Goal: Check status: Check status

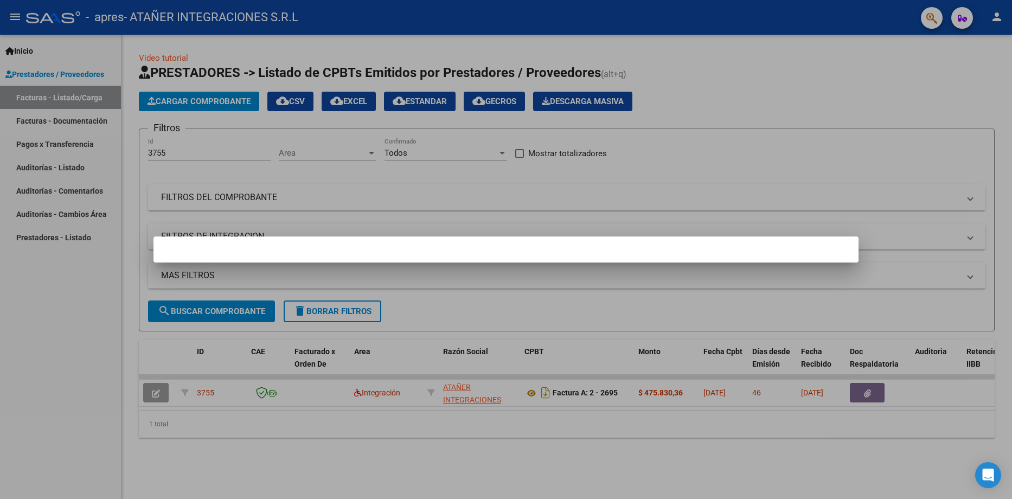
click at [340, 245] on mat-dialog-container at bounding box center [506, 250] width 705 height 26
drag, startPoint x: 484, startPoint y: 449, endPoint x: 492, endPoint y: 450, distance: 7.7
click at [485, 449] on div at bounding box center [506, 249] width 1012 height 499
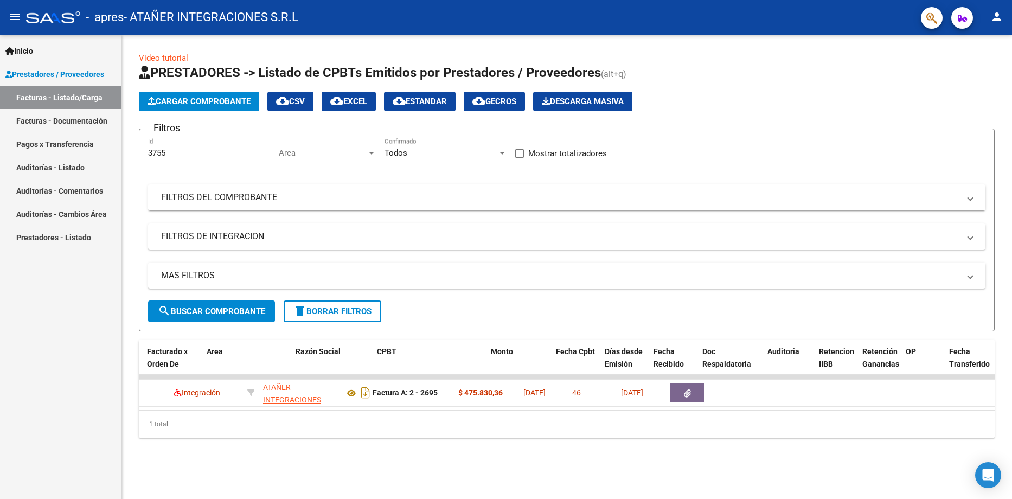
scroll to position [0, 135]
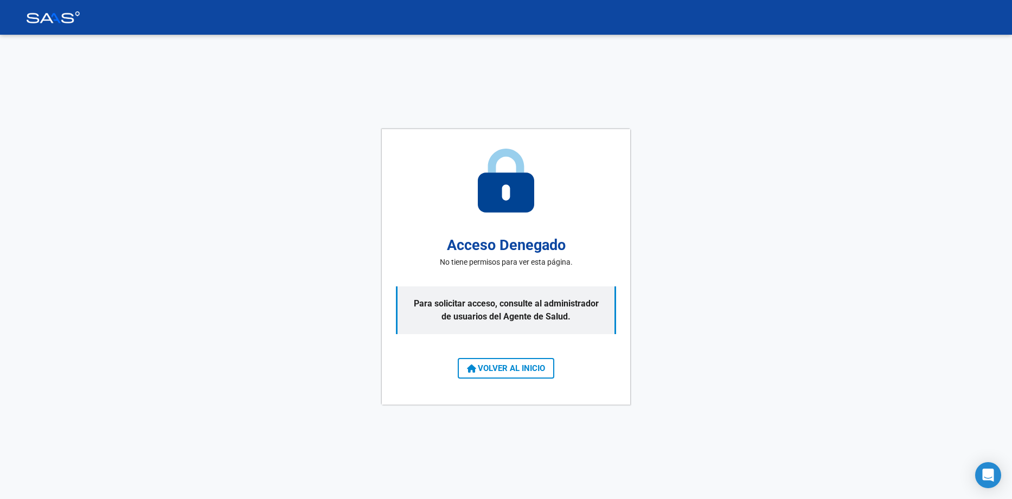
click at [521, 367] on span "VOLVER AL INICIO" at bounding box center [506, 368] width 78 height 10
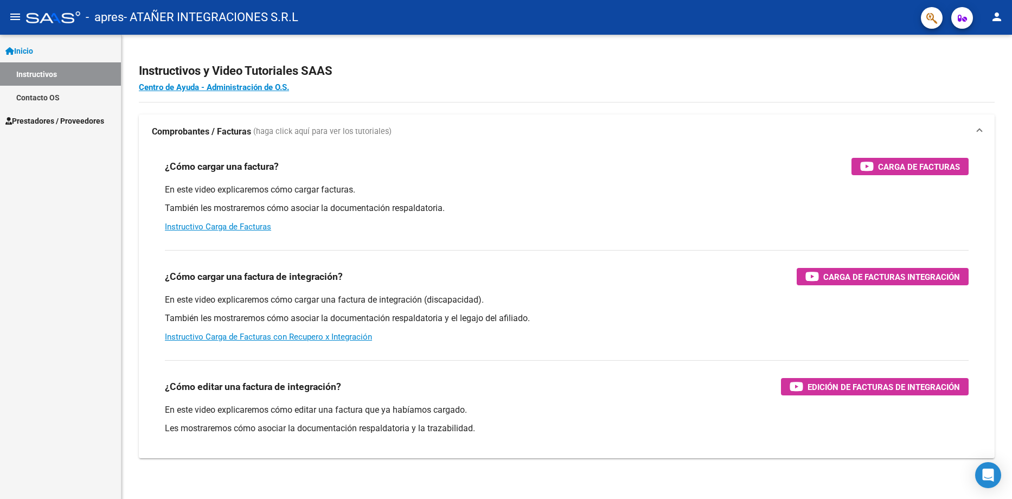
click at [54, 118] on span "Prestadores / Proveedores" at bounding box center [54, 121] width 99 height 12
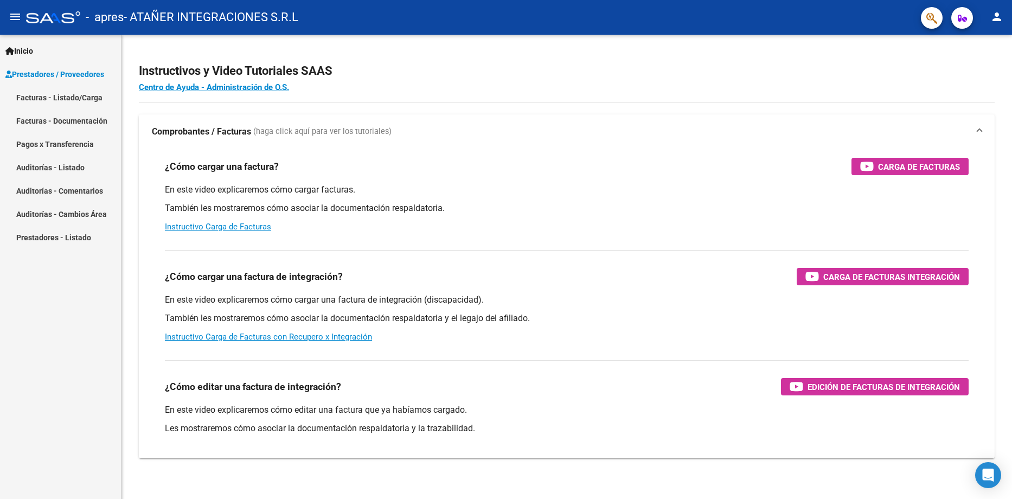
click at [85, 94] on link "Facturas - Listado/Carga" at bounding box center [60, 97] width 121 height 23
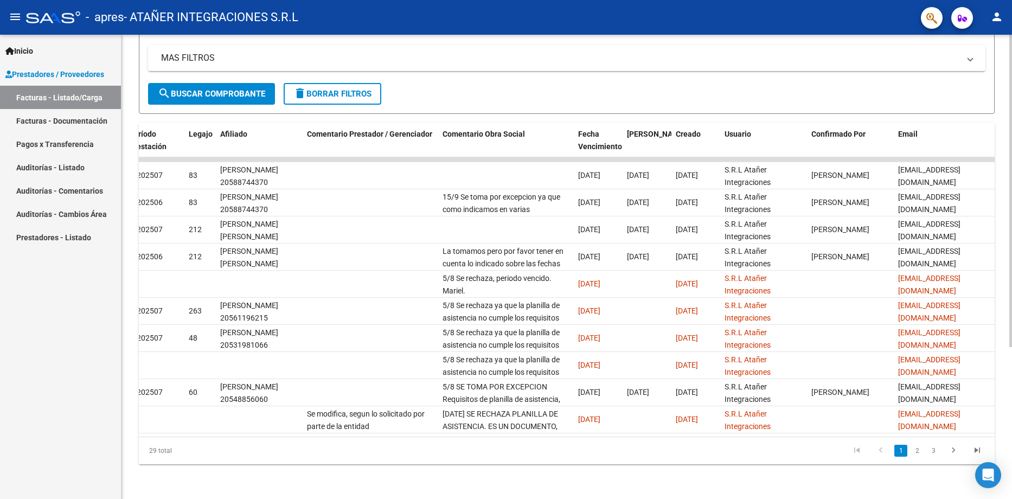
scroll to position [0, 1431]
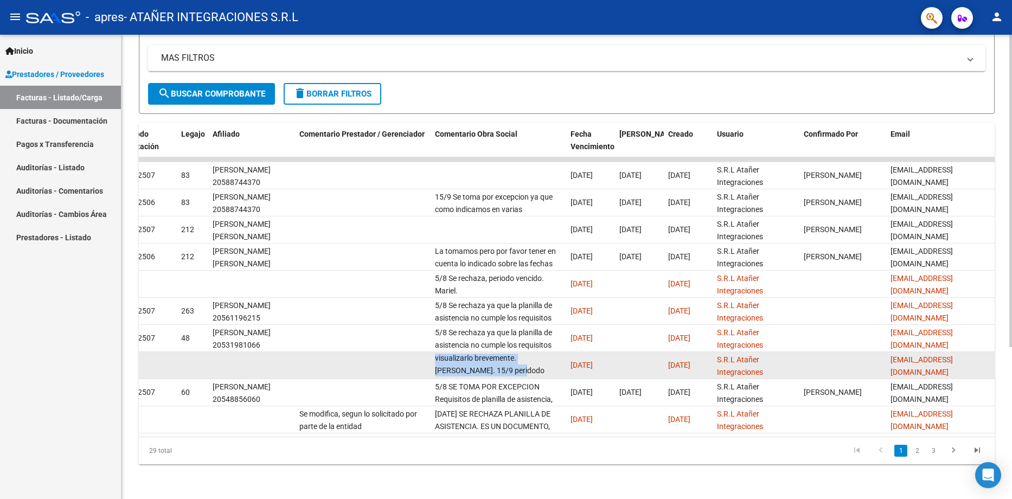
scroll to position [1, 0]
drag, startPoint x: 534, startPoint y: 357, endPoint x: 553, endPoint y: 369, distance: 22.4
click at [553, 369] on datatable-body-cell "5/8 Se rechaza ya que la planilla de asistencia no cumple los requisitos indica…" at bounding box center [499, 365] width 136 height 27
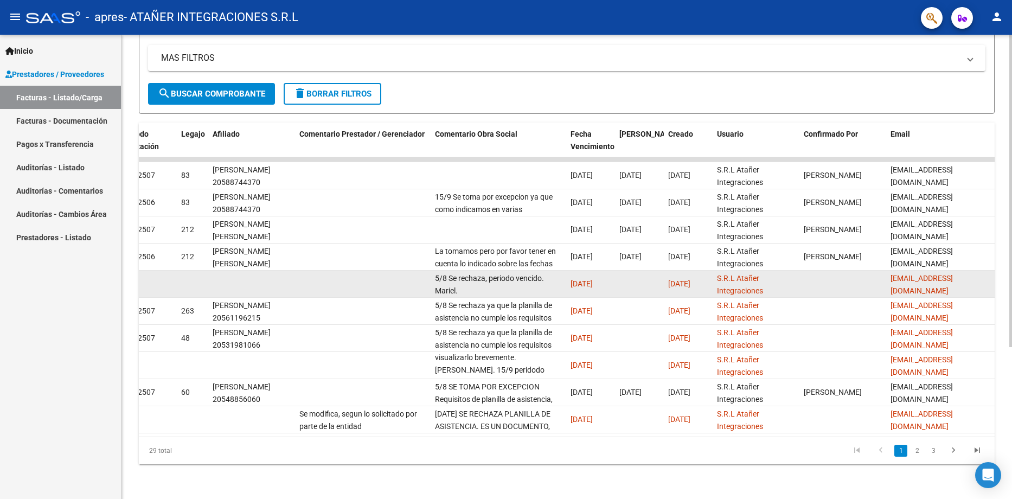
click at [490, 278] on div "5/8 Se rechaza, periodo vencido. Mariel." at bounding box center [498, 283] width 127 height 23
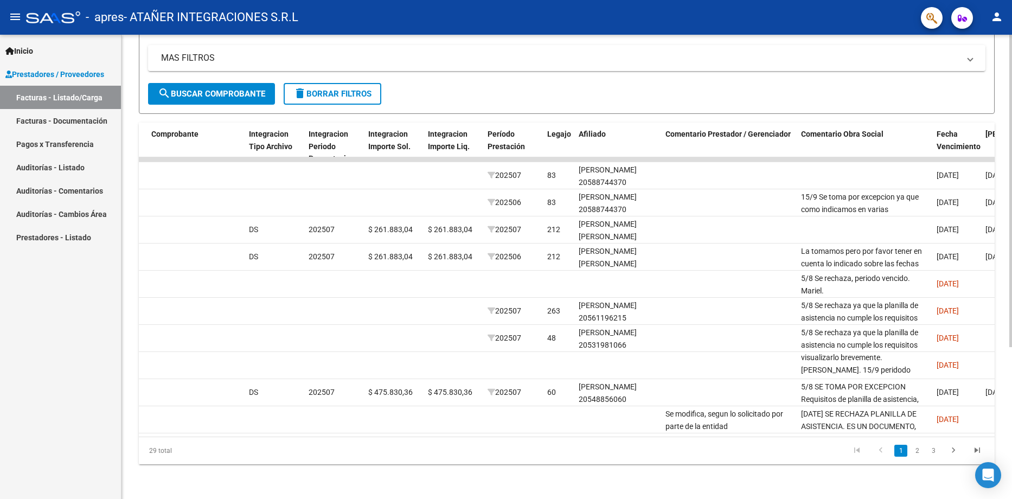
scroll to position [0, 1071]
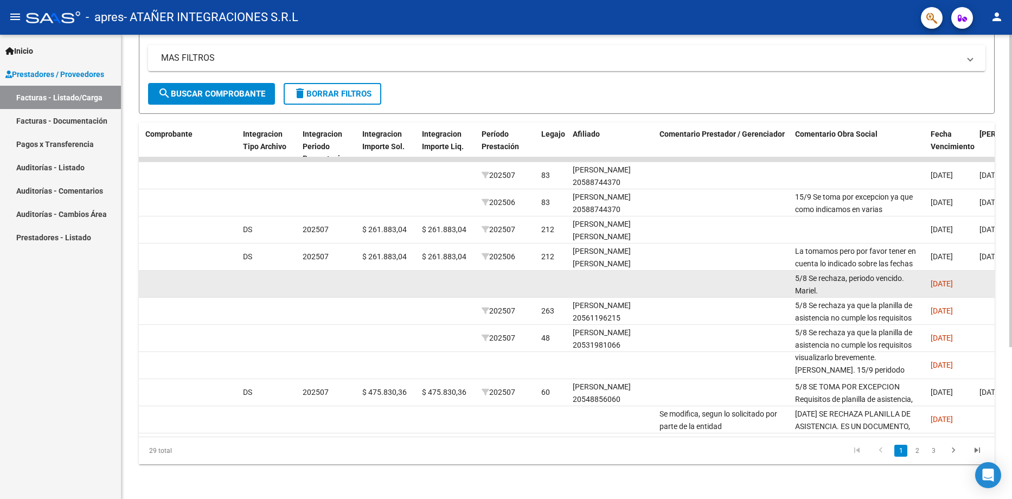
click at [784, 273] on datatable-body-cell at bounding box center [723, 284] width 136 height 27
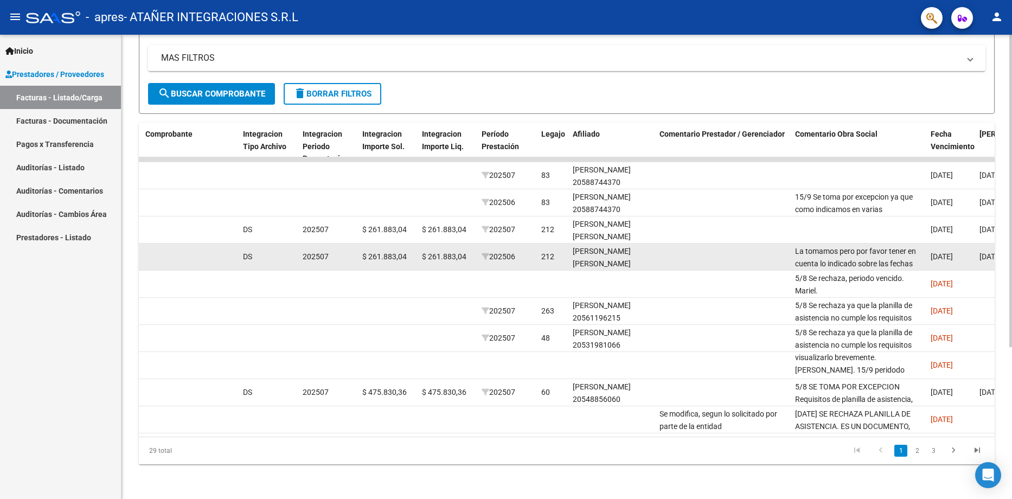
click at [827, 248] on div "La tomamos pero por favor tener en cuenta lo indicado sobre las fechas de las p…" at bounding box center [858, 256] width 127 height 23
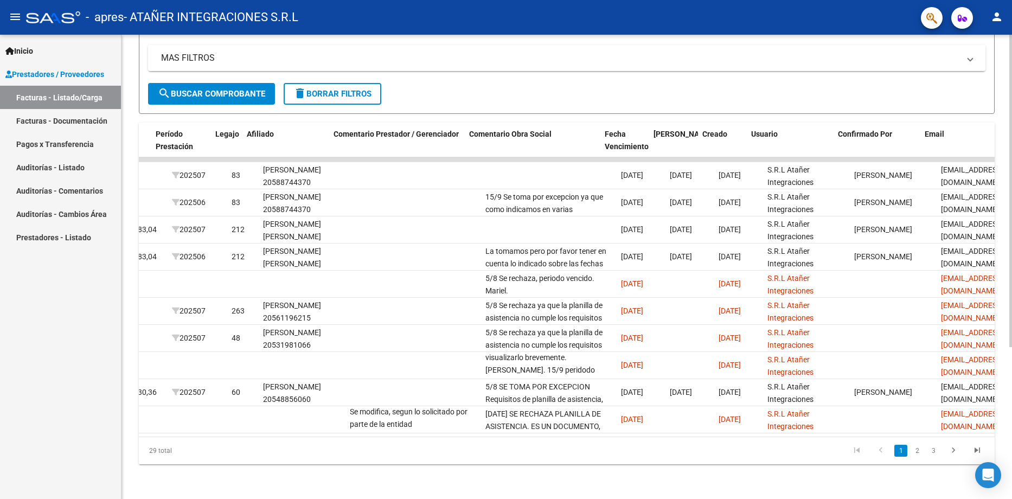
scroll to position [0, 1431]
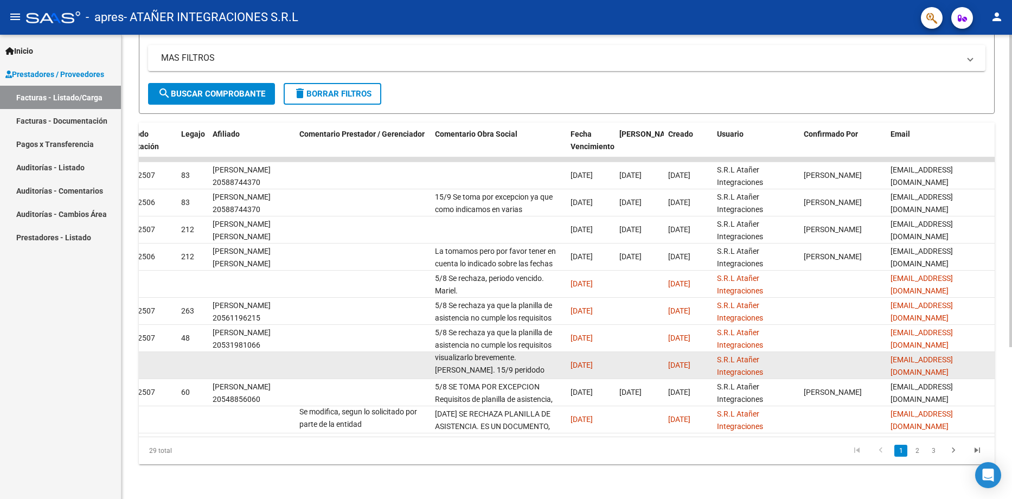
click at [510, 355] on div "5/8 Se rechaza ya que la planilla de asistencia no cumple los requisitos indica…" at bounding box center [498, 364] width 127 height 23
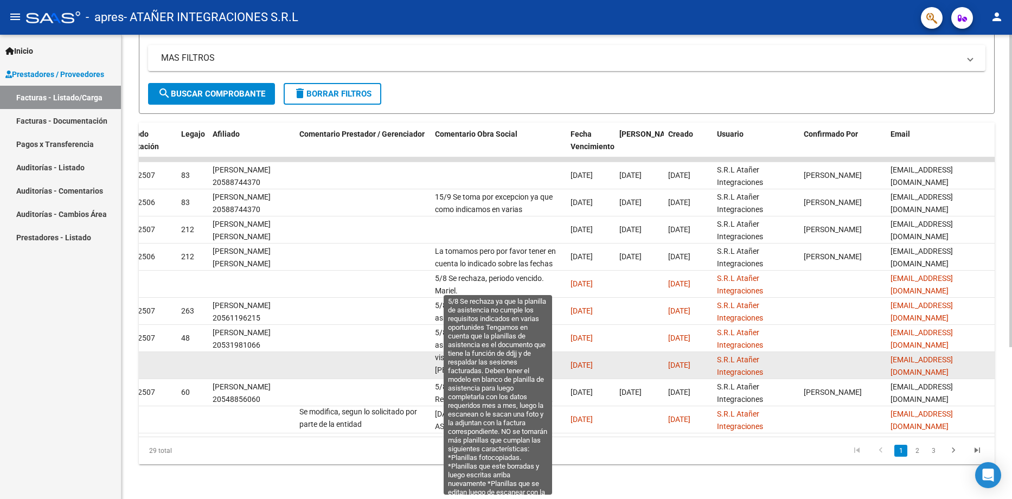
scroll to position [0, 0]
